Goal: Task Accomplishment & Management: Use online tool/utility

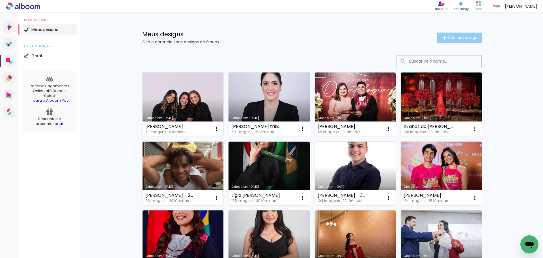
click at [464, 38] on span "Criar um design" at bounding box center [462, 38] width 29 height 4
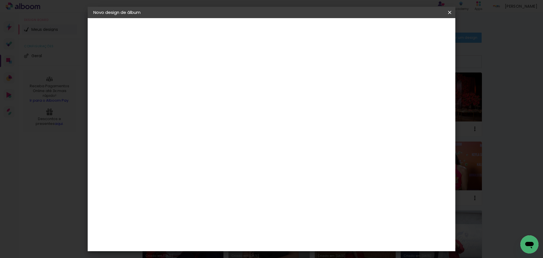
click at [186, 76] on input at bounding box center [186, 76] width 0 height 9
type input "Horlando [PERSON_NAME] Lages Alcantara - 30x30"
type paper-input "Horlando [PERSON_NAME] Lages Alcantara - 30x30"
click at [0, 0] on slot "Avançar" at bounding box center [0, 0] width 0 height 0
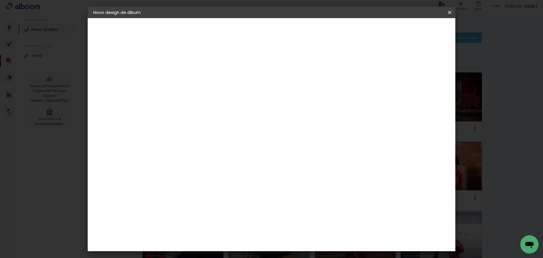
click at [292, 91] on paper-item "Tamanho Livre" at bounding box center [265, 86] width 54 height 12
click at [0, 0] on slot "Avançar" at bounding box center [0, 0] width 0 height 0
click at [386, 64] on div at bounding box center [383, 65] width 5 height 5
type paper-checkbox "on"
click at [414, 29] on span "Iniciar design" at bounding box center [402, 30] width 26 height 4
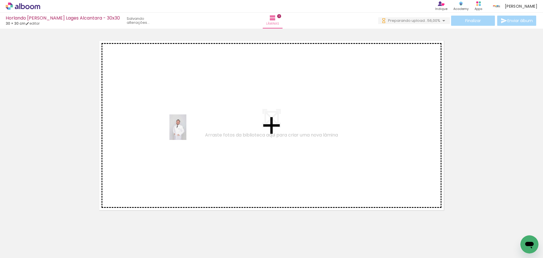
drag, startPoint x: 214, startPoint y: 238, endPoint x: 186, endPoint y: 131, distance: 109.8
click at [186, 131] on quentale-workspace at bounding box center [271, 129] width 543 height 258
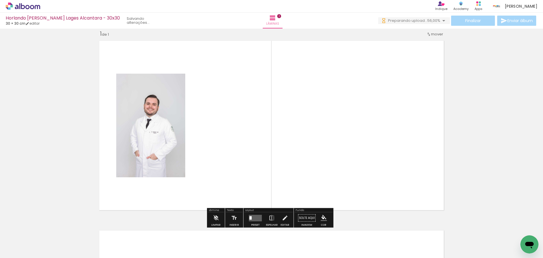
scroll to position [7, 0]
click at [24, 240] on input "Todas as fotos" at bounding box center [15, 240] width 21 height 5
click at [0, 0] on slot "Não utilizadas" at bounding box center [0, 0] width 0 height 0
type input "Não utilizadas"
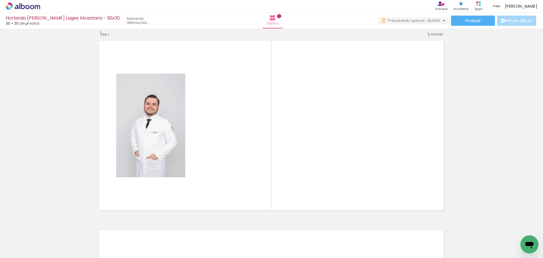
scroll to position [0, 0]
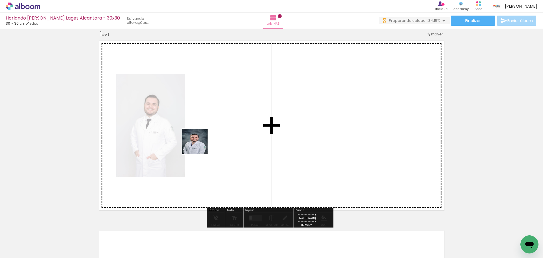
drag, startPoint x: 126, startPoint y: 191, endPoint x: 207, endPoint y: 141, distance: 95.3
click at [207, 141] on quentale-workspace at bounding box center [271, 129] width 543 height 258
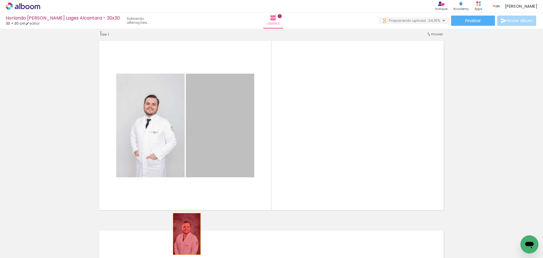
drag, startPoint x: 224, startPoint y: 144, endPoint x: 184, endPoint y: 236, distance: 100.9
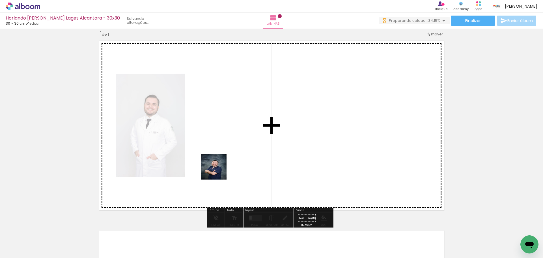
drag, startPoint x: 183, startPoint y: 241, endPoint x: 194, endPoint y: 178, distance: 63.1
click at [222, 161] on quentale-workspace at bounding box center [271, 129] width 543 height 258
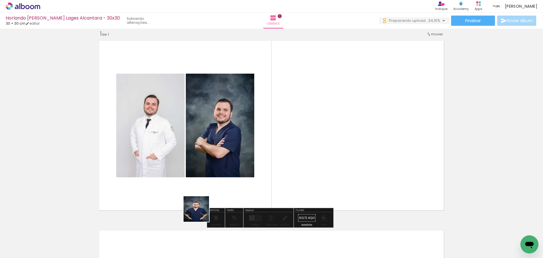
drag, startPoint x: 201, startPoint y: 213, endPoint x: 294, endPoint y: 151, distance: 112.5
click at [292, 153] on quentale-workspace at bounding box center [271, 129] width 543 height 258
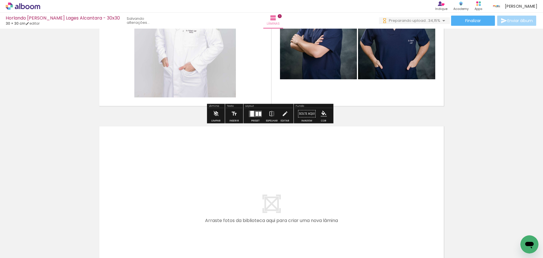
scroll to position [113, 0]
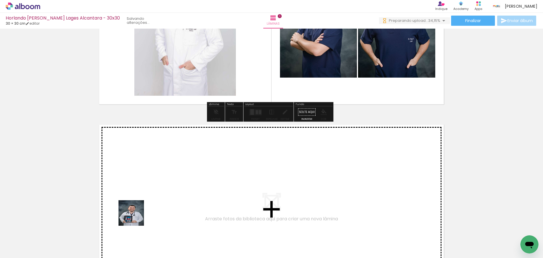
drag, startPoint x: 135, startPoint y: 217, endPoint x: 161, endPoint y: 186, distance: 40.0
click at [161, 186] on quentale-workspace at bounding box center [271, 129] width 543 height 258
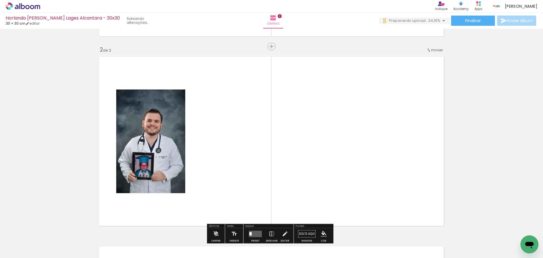
scroll to position [197, 0]
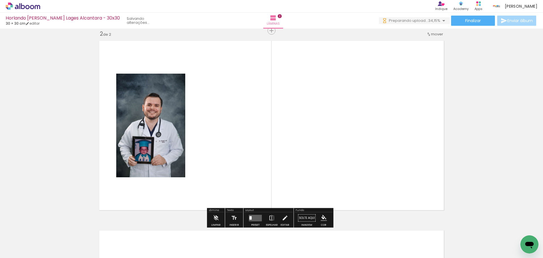
drag, startPoint x: 89, startPoint y: 239, endPoint x: 143, endPoint y: 176, distance: 83.7
click at [157, 167] on quentale-workspace at bounding box center [271, 129] width 543 height 258
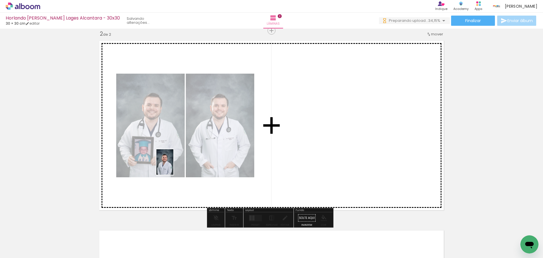
drag, startPoint x: 64, startPoint y: 237, endPoint x: 173, endPoint y: 166, distance: 130.5
click at [173, 166] on quentale-workspace at bounding box center [271, 129] width 543 height 258
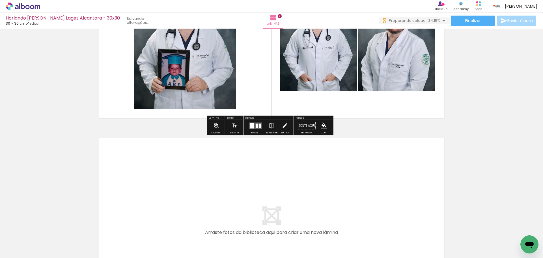
scroll to position [310, 0]
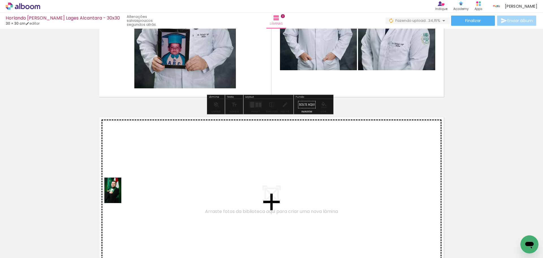
drag, startPoint x: 60, startPoint y: 241, endPoint x: 122, endPoint y: 194, distance: 78.6
click at [122, 194] on quentale-workspace at bounding box center [271, 129] width 543 height 258
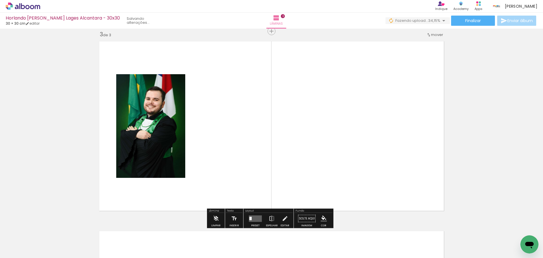
scroll to position [386, 0]
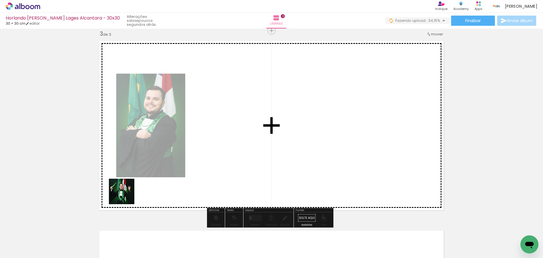
drag, startPoint x: 62, startPoint y: 241, endPoint x: 174, endPoint y: 163, distance: 136.8
click at [177, 162] on quentale-workspace at bounding box center [271, 129] width 543 height 258
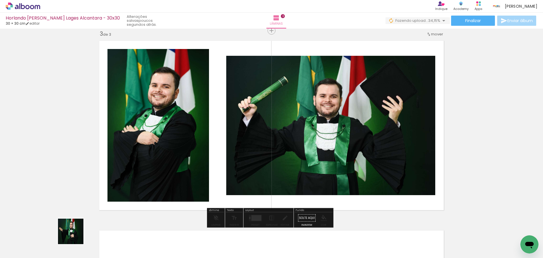
drag, startPoint x: 67, startPoint y: 243, endPoint x: 178, endPoint y: 165, distance: 136.1
click at [178, 165] on quentale-workspace at bounding box center [271, 129] width 543 height 258
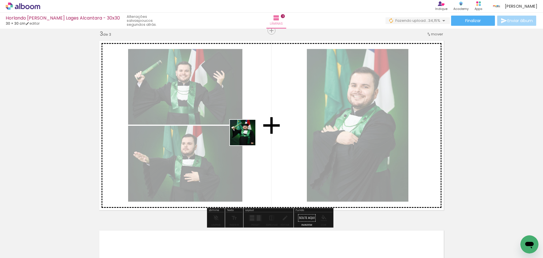
drag, startPoint x: 121, startPoint y: 244, endPoint x: 247, endPoint y: 137, distance: 165.7
click at [247, 137] on quentale-workspace at bounding box center [271, 129] width 543 height 258
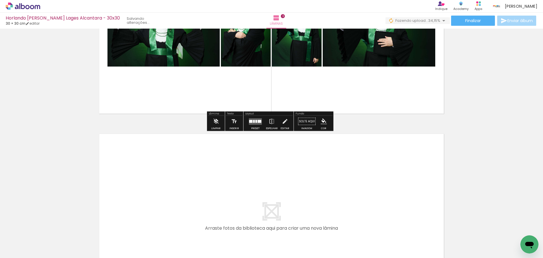
scroll to position [528, 0]
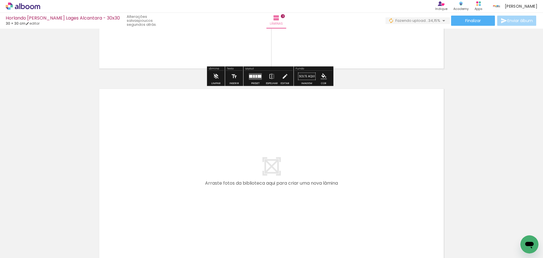
drag, startPoint x: 96, startPoint y: 238, endPoint x: 222, endPoint y: 159, distance: 149.7
click at [222, 159] on quentale-workspace at bounding box center [271, 129] width 543 height 258
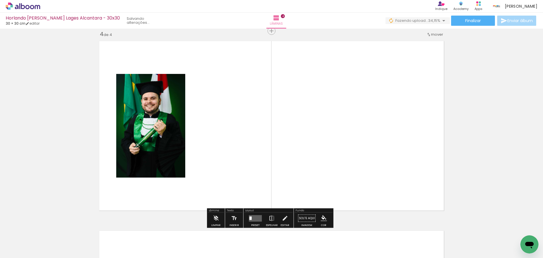
scroll to position [576, 0]
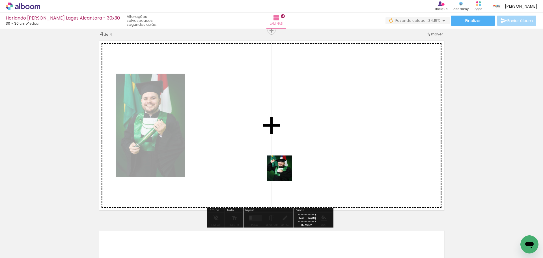
drag, startPoint x: 58, startPoint y: 242, endPoint x: 299, endPoint y: 164, distance: 253.6
click at [298, 165] on quentale-workspace at bounding box center [271, 129] width 543 height 258
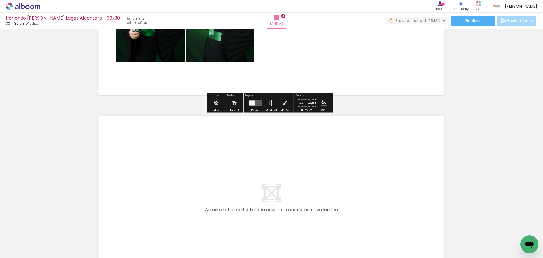
scroll to position [717, 0]
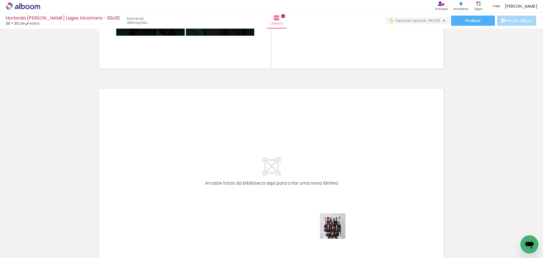
drag, startPoint x: 337, startPoint y: 237, endPoint x: 317, endPoint y: 152, distance: 86.8
click at [317, 152] on quentale-workspace at bounding box center [271, 129] width 543 height 258
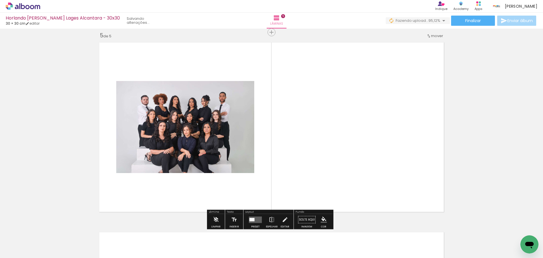
scroll to position [765, 0]
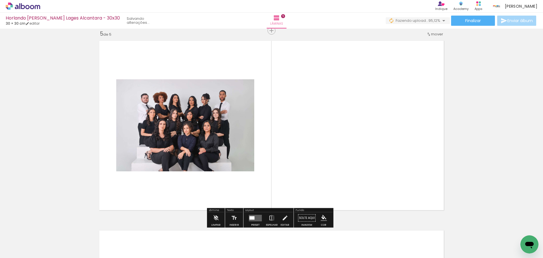
drag, startPoint x: 310, startPoint y: 239, endPoint x: 303, endPoint y: 157, distance: 82.0
click at [303, 157] on quentale-workspace at bounding box center [271, 129] width 543 height 258
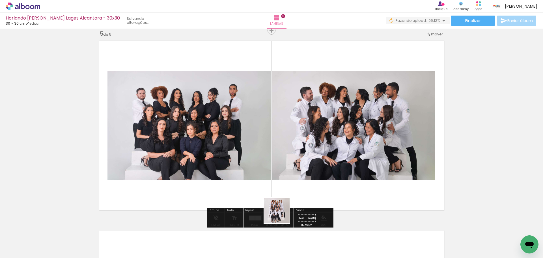
drag, startPoint x: 281, startPoint y: 244, endPoint x: 282, endPoint y: 173, distance: 71.0
click at [281, 173] on quentale-workspace at bounding box center [271, 129] width 543 height 258
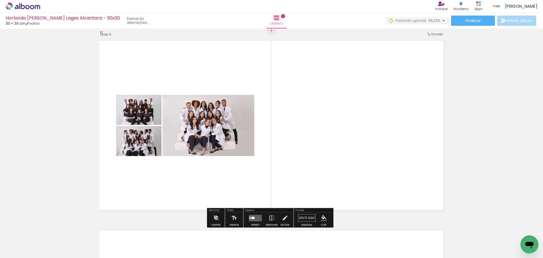
drag, startPoint x: 231, startPoint y: 186, endPoint x: 169, endPoint y: 238, distance: 81.5
click at [236, 173] on quentale-workspace at bounding box center [271, 129] width 543 height 258
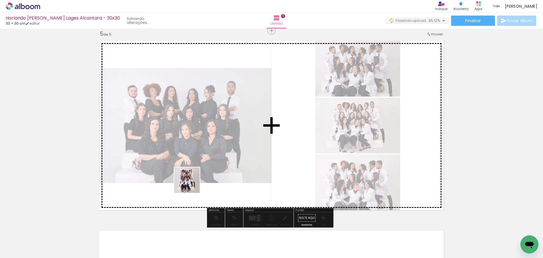
drag, startPoint x: 178, startPoint y: 246, endPoint x: 196, endPoint y: 176, distance: 72.5
click at [192, 183] on quentale-workspace at bounding box center [271, 129] width 543 height 258
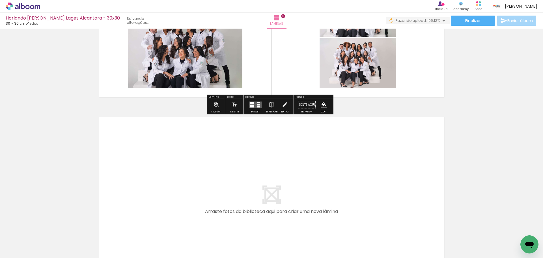
drag, startPoint x: 180, startPoint y: 243, endPoint x: 195, endPoint y: 183, distance: 61.9
click at [195, 183] on quentale-workspace at bounding box center [271, 129] width 543 height 258
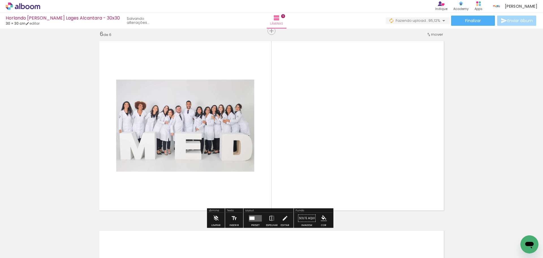
scroll to position [955, 0]
drag, startPoint x: 158, startPoint y: 244, endPoint x: 168, endPoint y: 180, distance: 64.4
click at [172, 176] on quentale-workspace at bounding box center [271, 129] width 543 height 258
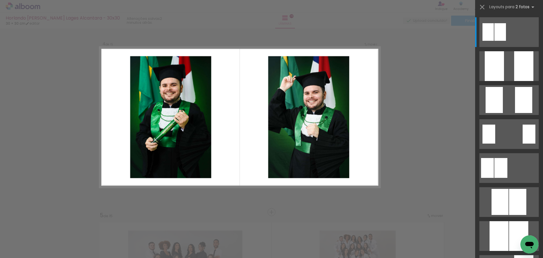
scroll to position [576, 0]
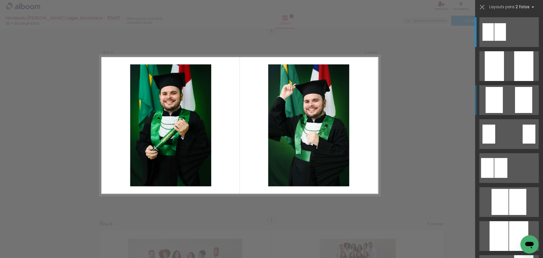
click at [516, 107] on div at bounding box center [523, 100] width 17 height 26
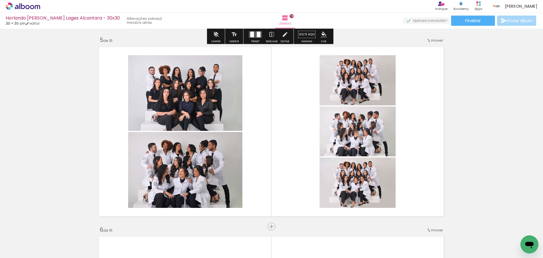
scroll to position [802, 0]
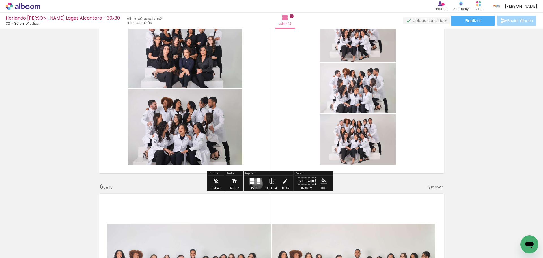
click at [256, 184] on quentale-layouter at bounding box center [255, 181] width 13 height 7
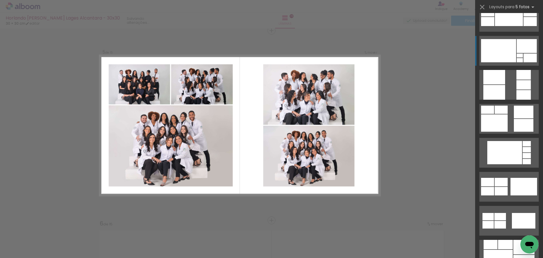
scroll to position [424, 0]
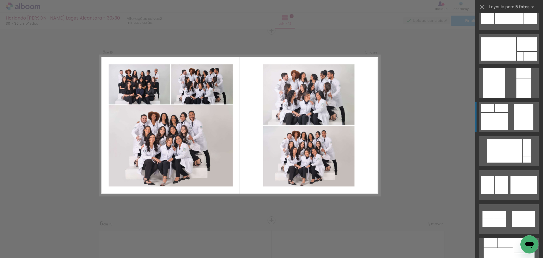
click at [524, 115] on div at bounding box center [524, 110] width 20 height 13
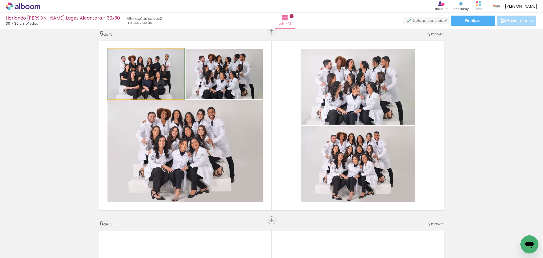
drag, startPoint x: 157, startPoint y: 83, endPoint x: 179, endPoint y: 128, distance: 50.2
click at [0, 0] on slot at bounding box center [0, 0] width 0 height 0
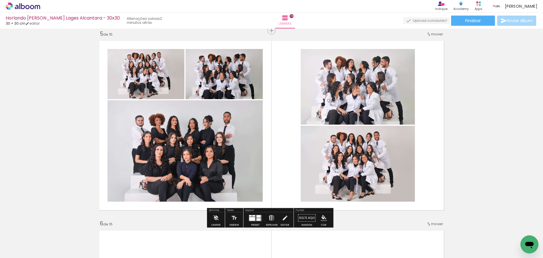
click at [270, 217] on iron-icon at bounding box center [272, 217] width 6 height 11
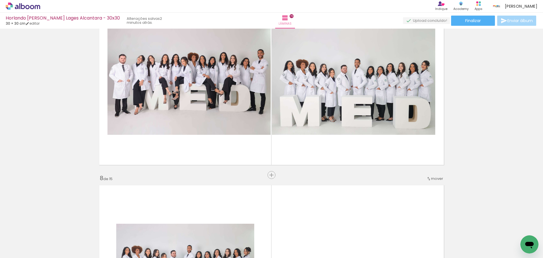
scroll to position [1274, 0]
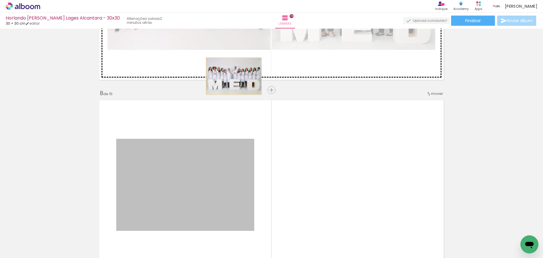
drag, startPoint x: 229, startPoint y: 117, endPoint x: 232, endPoint y: 68, distance: 49.3
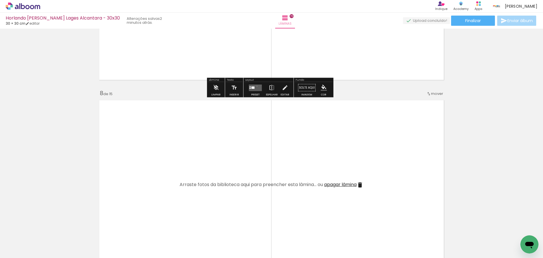
click at [256, 86] on quentale-layouter at bounding box center [255, 87] width 13 height 7
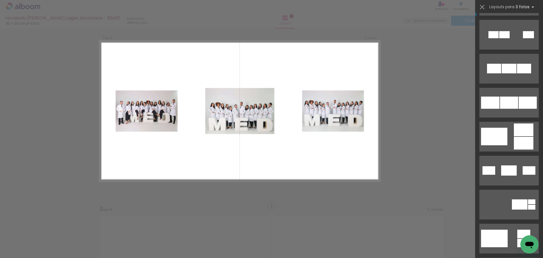
scroll to position [57, 0]
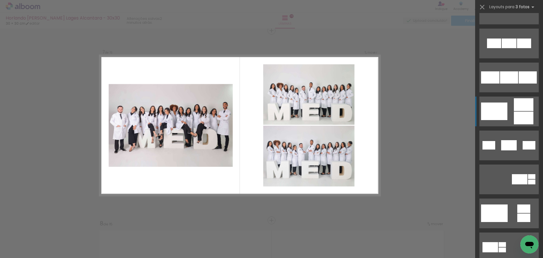
click at [520, 114] on div at bounding box center [524, 117] width 20 height 13
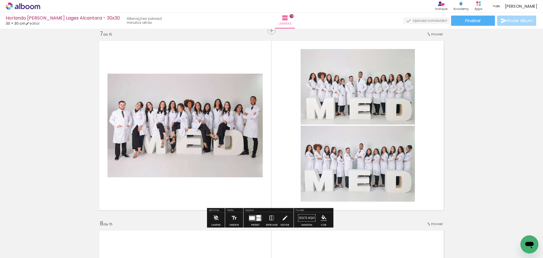
click at [272, 215] on iron-icon at bounding box center [272, 217] width 6 height 11
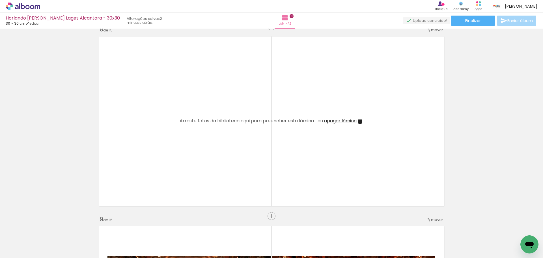
scroll to position [1342, 0]
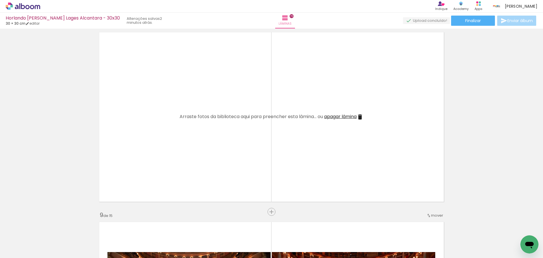
click at [348, 114] on span "apagar lâmina" at bounding box center [340, 116] width 33 height 7
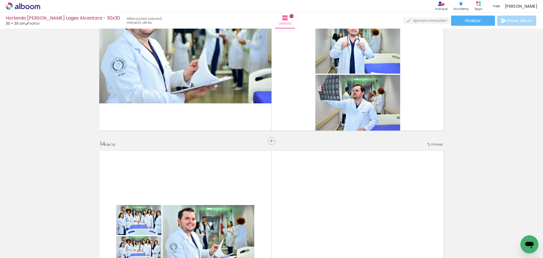
scroll to position [2360, 0]
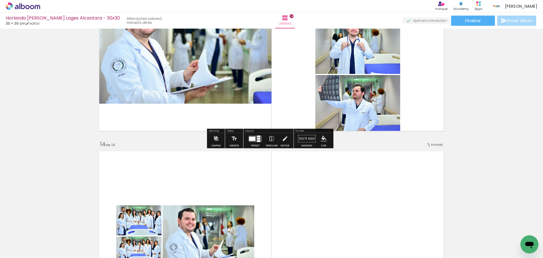
click at [260, 139] on quentale-layouter at bounding box center [255, 138] width 13 height 7
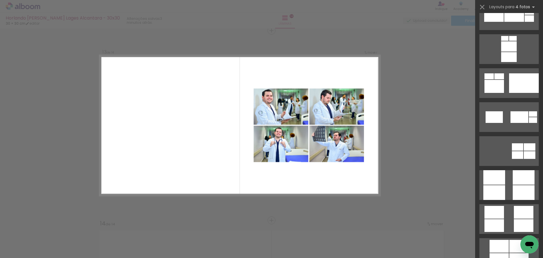
scroll to position [1584, 0]
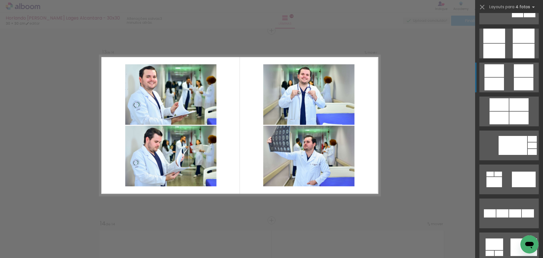
click at [516, 78] on div at bounding box center [524, 83] width 20 height 13
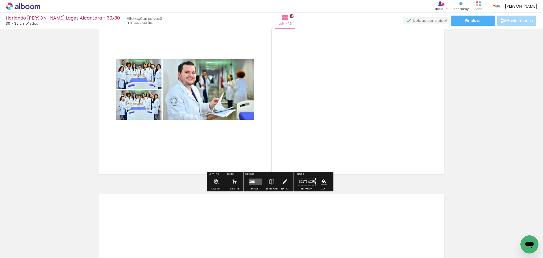
scroll to position [2507, 0]
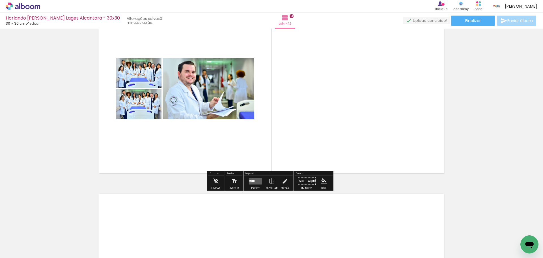
click at [251, 178] on quentale-layouter at bounding box center [255, 181] width 13 height 7
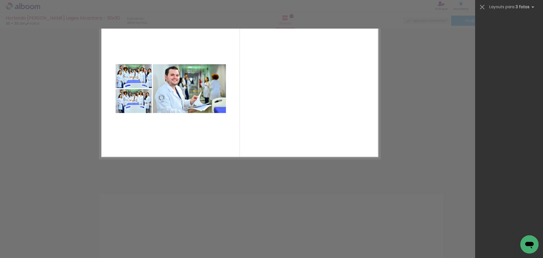
scroll to position [0, 0]
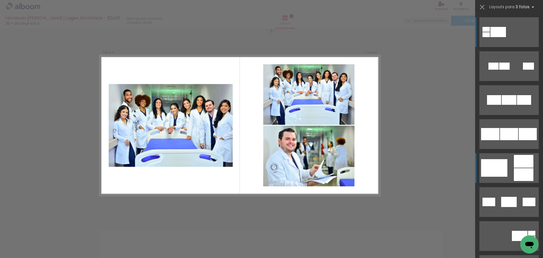
click at [525, 166] on div at bounding box center [524, 161] width 20 height 13
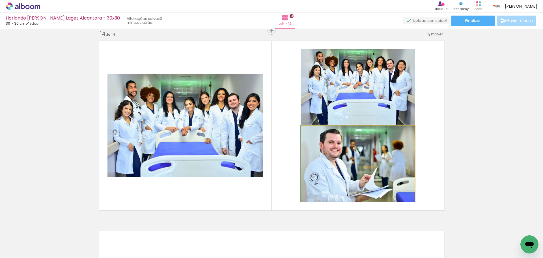
drag, startPoint x: 359, startPoint y: 163, endPoint x: 245, endPoint y: 137, distance: 117.2
click at [0, 0] on slot at bounding box center [0, 0] width 0 height 0
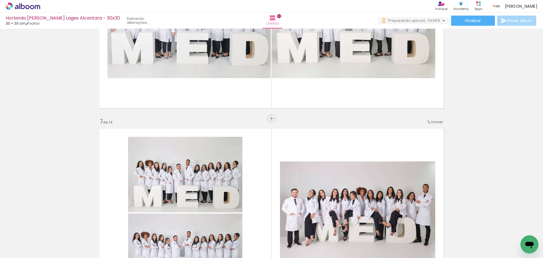
scroll to position [915, 0]
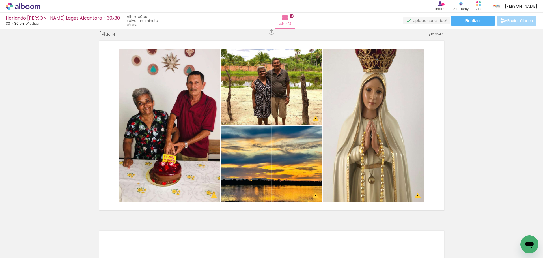
scroll to position [453, 0]
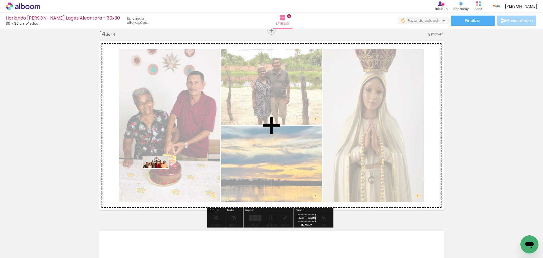
drag, startPoint x: 59, startPoint y: 243, endPoint x: 163, endPoint y: 171, distance: 126.9
click at [163, 171] on quentale-workspace at bounding box center [271, 129] width 543 height 258
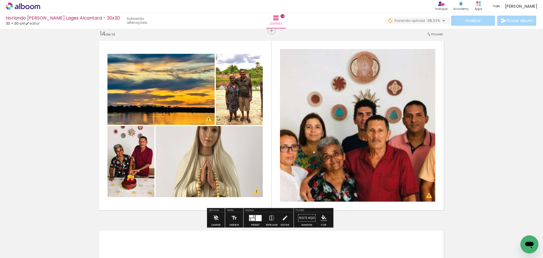
click at [252, 215] on quentale-layouter at bounding box center [255, 217] width 13 height 7
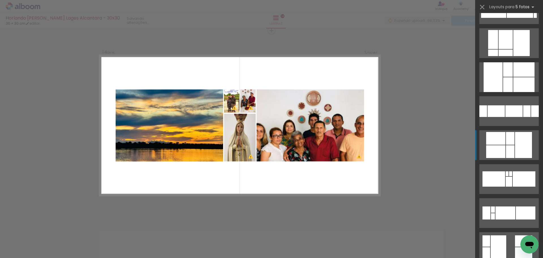
scroll to position [537, 0]
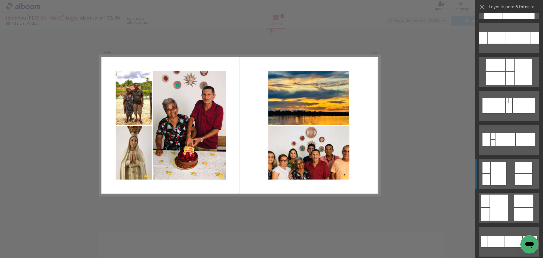
click at [520, 178] on div at bounding box center [523, 179] width 17 height 11
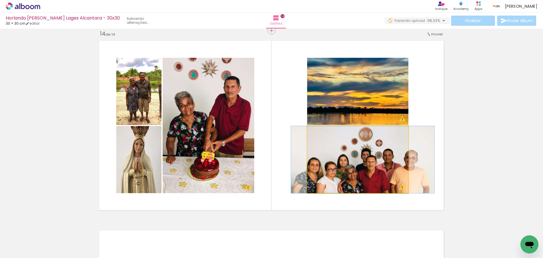
drag, startPoint x: 363, startPoint y: 159, endPoint x: 357, endPoint y: 141, distance: 19.7
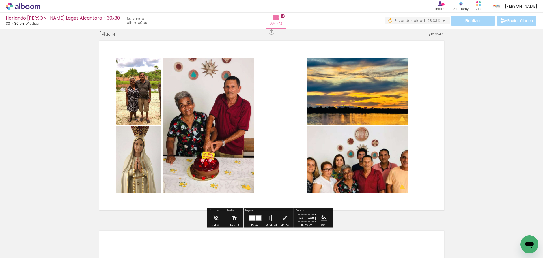
click at [361, 99] on quentale-photo at bounding box center [357, 91] width 101 height 67
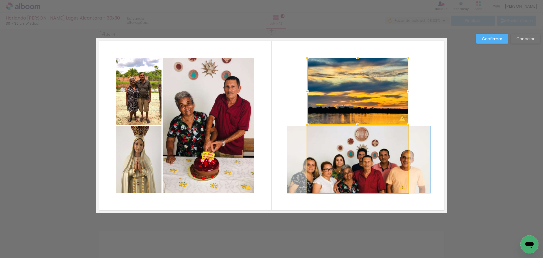
click at [397, 156] on quentale-photo at bounding box center [357, 159] width 101 height 67
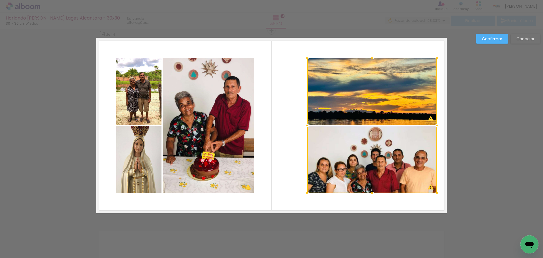
drag, startPoint x: 406, startPoint y: 125, endPoint x: 435, endPoint y: 124, distance: 29.7
click at [435, 124] on div at bounding box center [436, 125] width 11 height 11
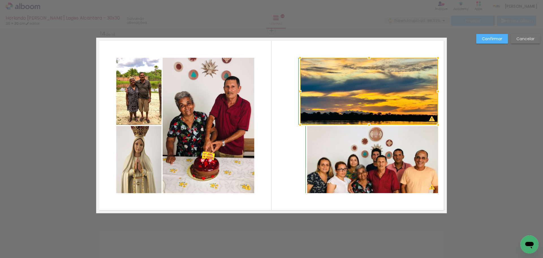
drag, startPoint x: 305, startPoint y: 125, endPoint x: 298, endPoint y: 124, distance: 7.2
click at [298, 124] on div at bounding box center [299, 124] width 11 height 11
click at [0, 0] on slot "Cancelar" at bounding box center [0, 0] width 0 height 0
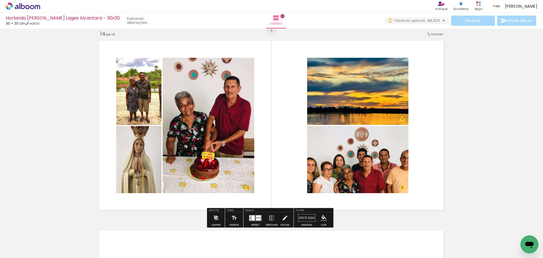
click at [301, 117] on quentale-layouter at bounding box center [271, 125] width 351 height 175
click at [326, 116] on quentale-photo at bounding box center [357, 91] width 101 height 67
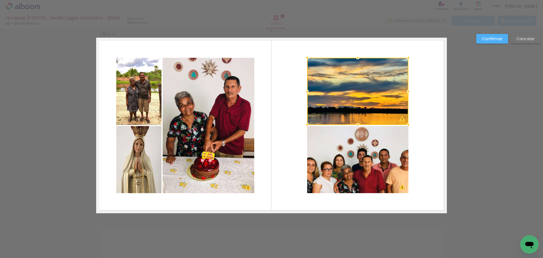
click at [329, 137] on quentale-photo at bounding box center [357, 159] width 101 height 67
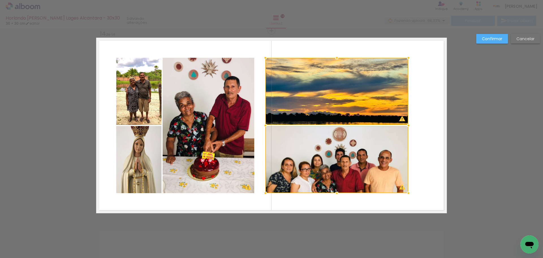
drag, startPoint x: 307, startPoint y: 123, endPoint x: 265, endPoint y: 126, distance: 41.7
click at [265, 126] on div at bounding box center [265, 125] width 11 height 11
click at [334, 106] on quentale-photo at bounding box center [336, 91] width 143 height 67
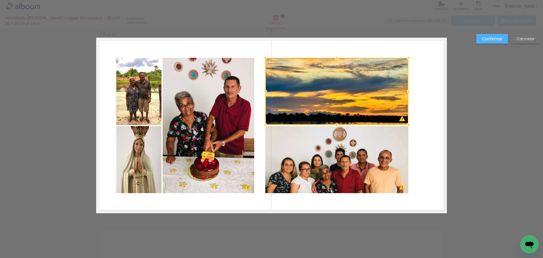
click at [332, 155] on quentale-photo at bounding box center [336, 159] width 143 height 67
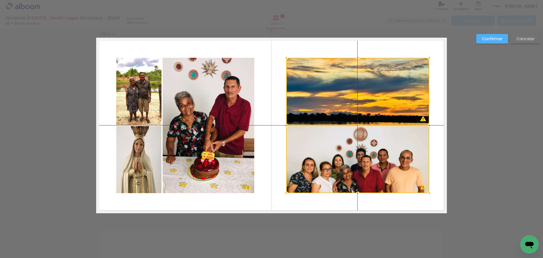
drag, startPoint x: 329, startPoint y: 157, endPoint x: 347, endPoint y: 158, distance: 18.1
click at [347, 158] on div at bounding box center [357, 125] width 143 height 135
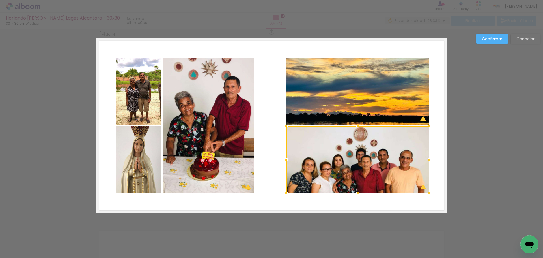
click at [0, 0] on slot "Confirmar" at bounding box center [0, 0] width 0 height 0
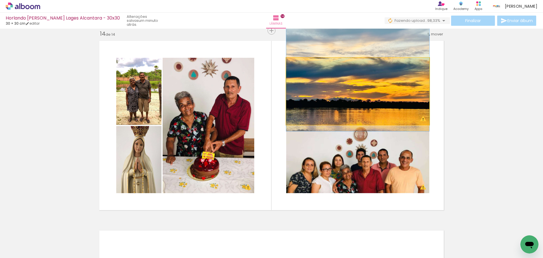
drag, startPoint x: 370, startPoint y: 101, endPoint x: 372, endPoint y: 87, distance: 14.1
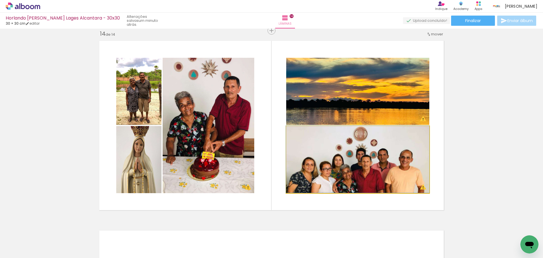
drag, startPoint x: 348, startPoint y: 161, endPoint x: 351, endPoint y: 151, distance: 10.3
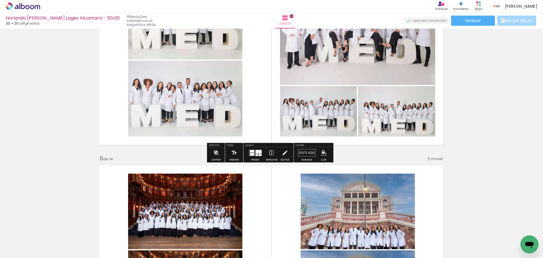
scroll to position [915, 0]
